Goal: Task Accomplishment & Management: Manage account settings

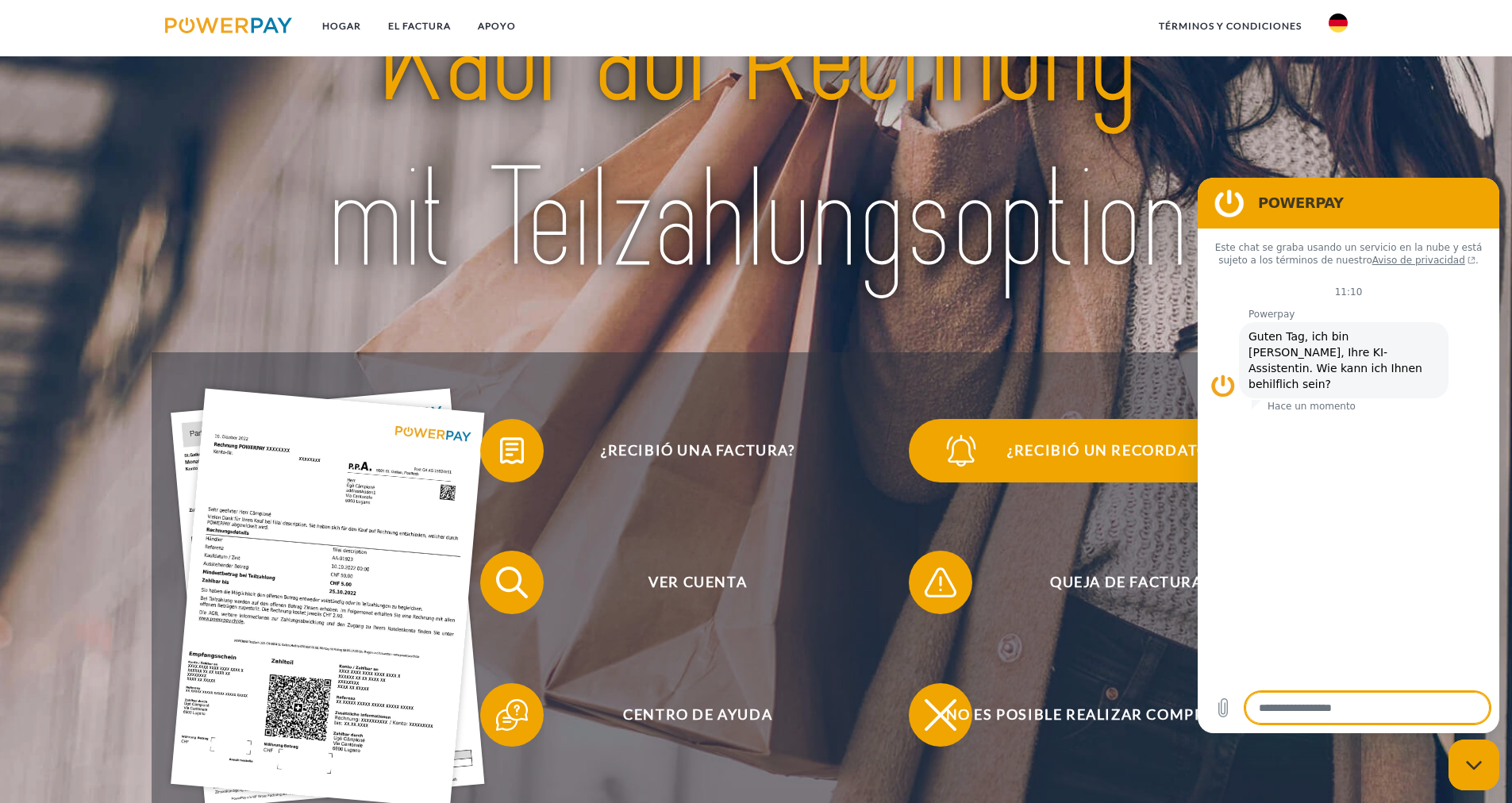
scroll to position [319, 0]
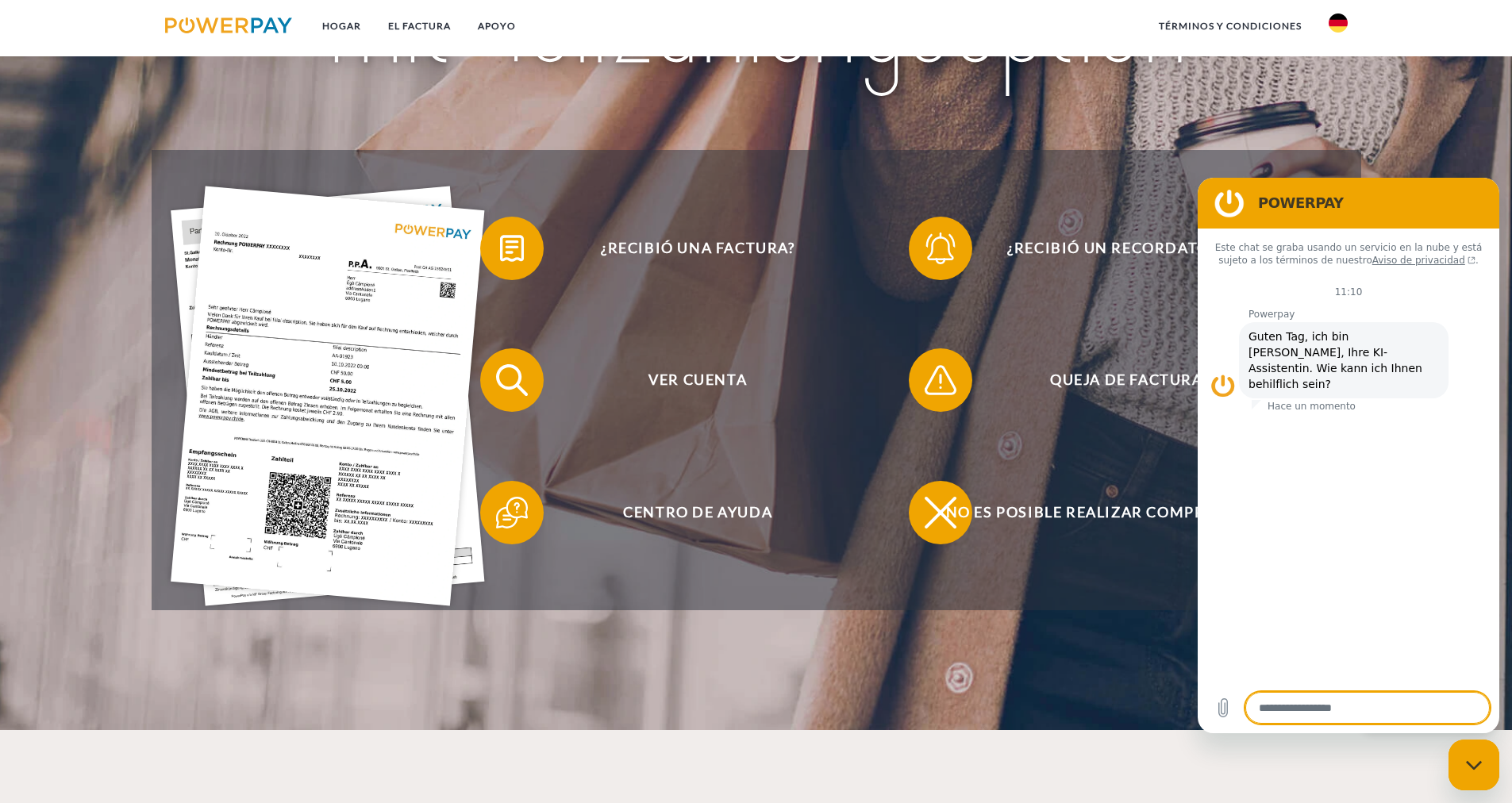
click at [934, 670] on header "Hogar EL FACTURA APOYO" at bounding box center [756, 206] width 1512 height 1049
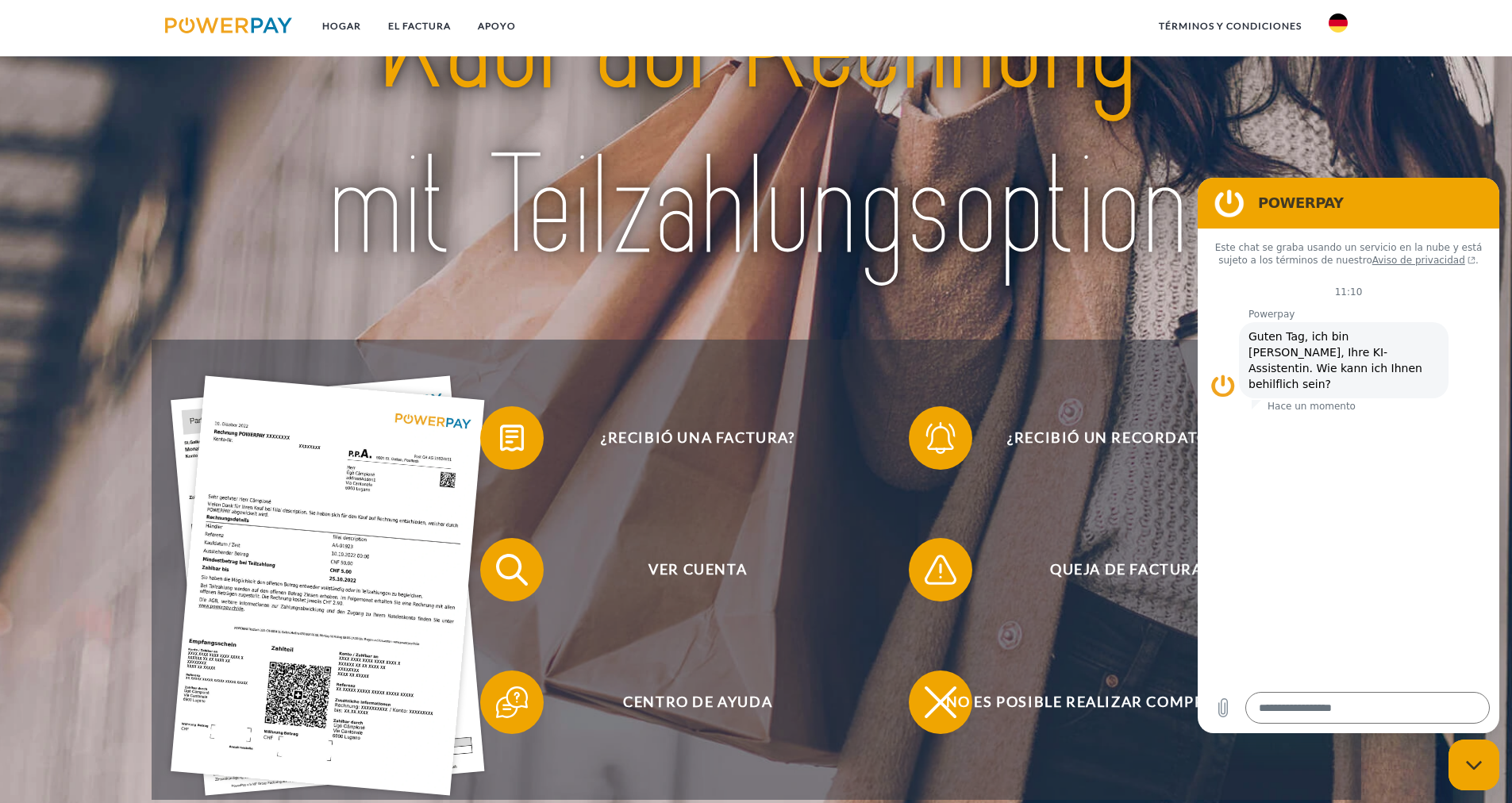
scroll to position [128, 0]
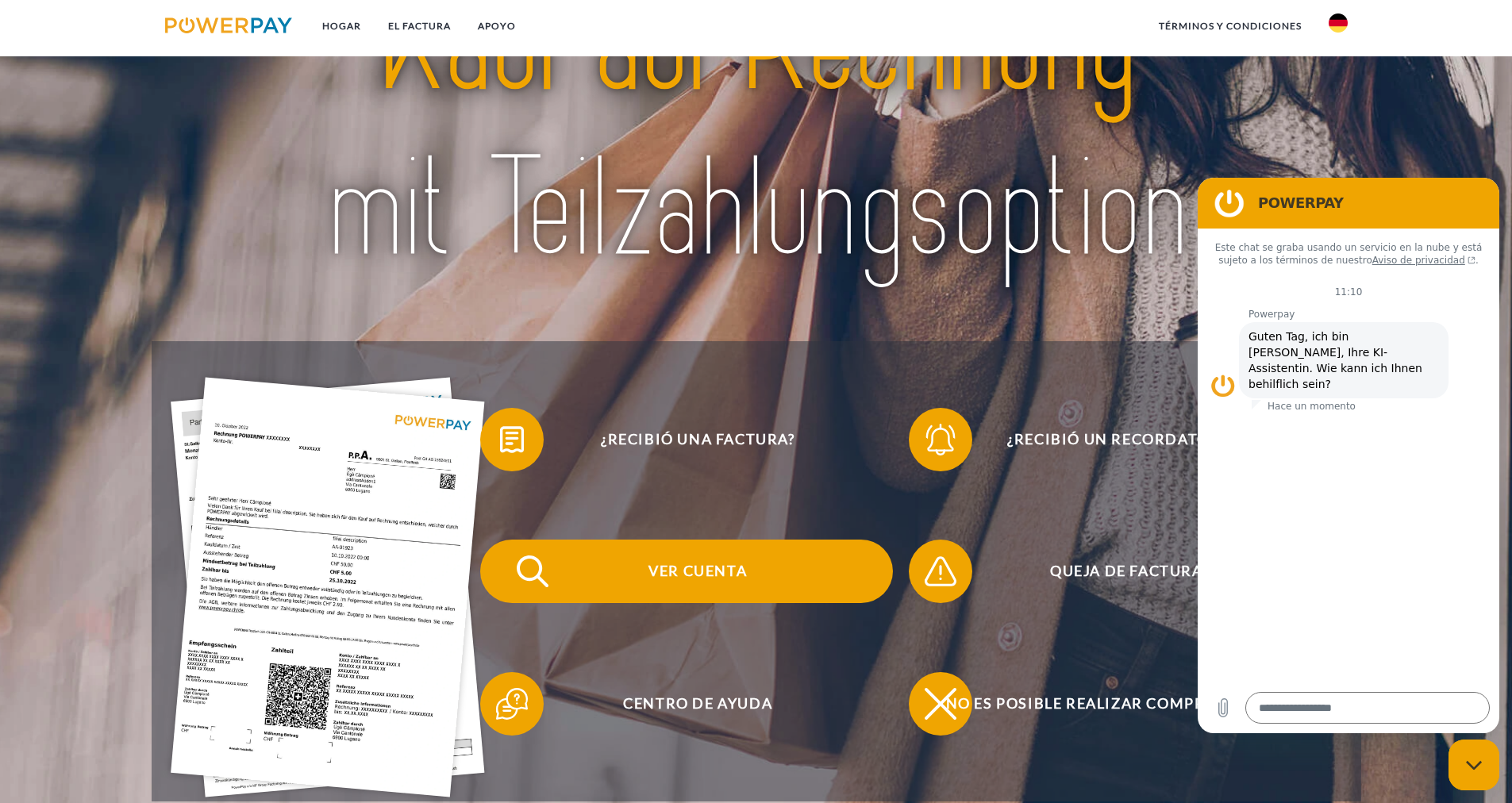
click at [679, 570] on font "Ver cuenta" at bounding box center [698, 571] width 98 height 18
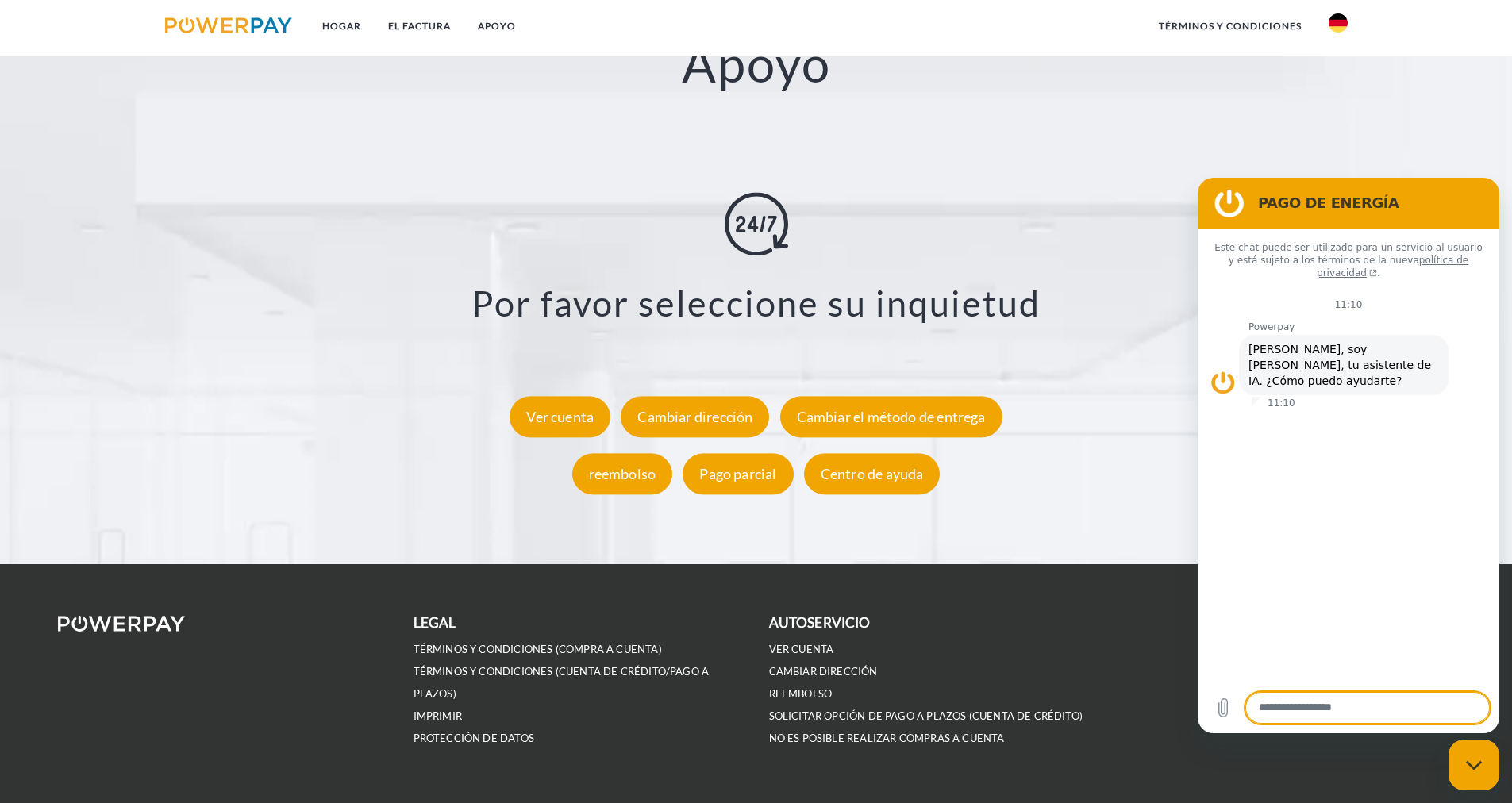
scroll to position [2842, 0]
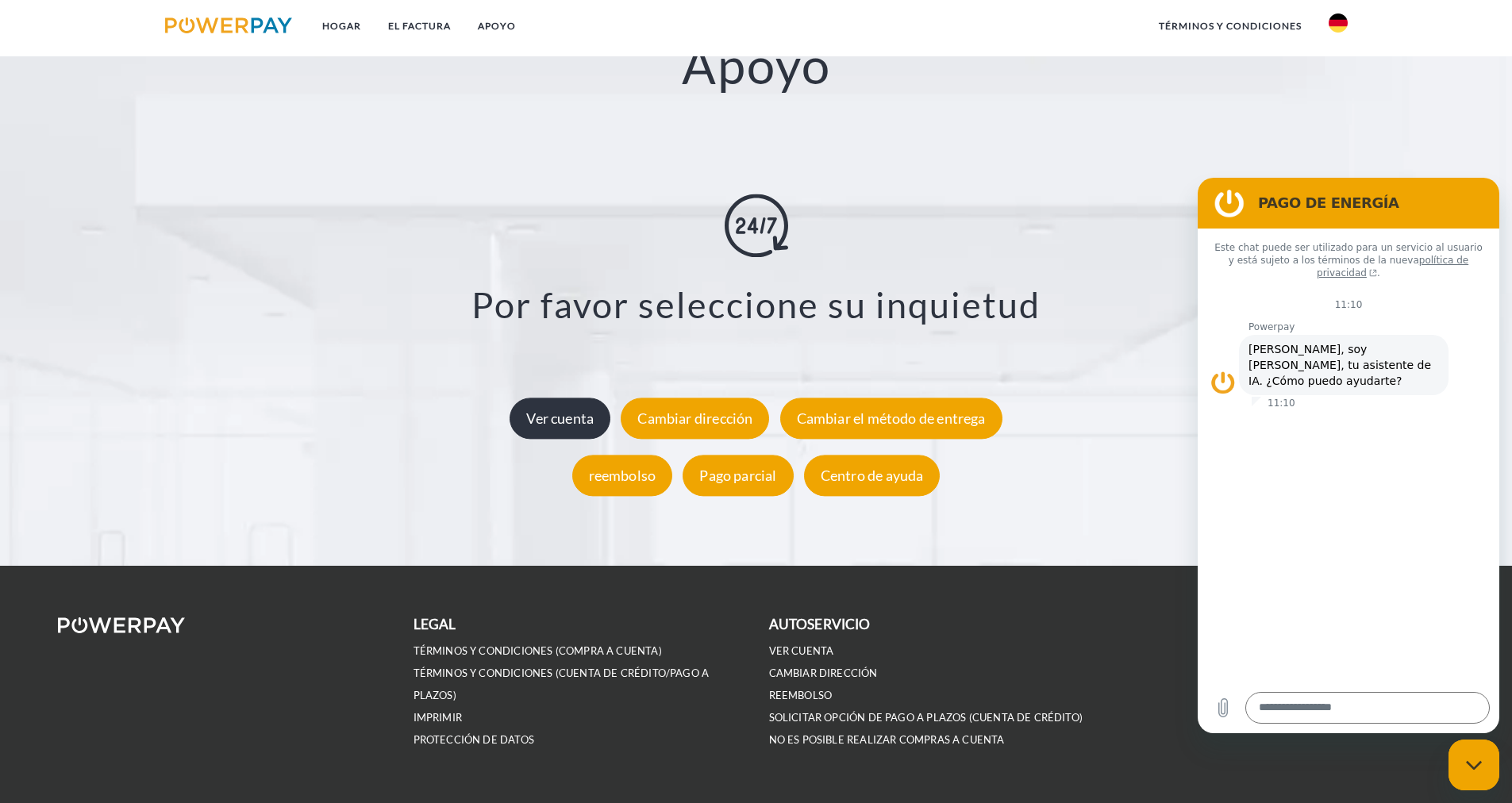
click at [594, 421] on font "Ver cuenta" at bounding box center [561, 418] width 68 height 18
